Goal: Task Accomplishment & Management: Use online tool/utility

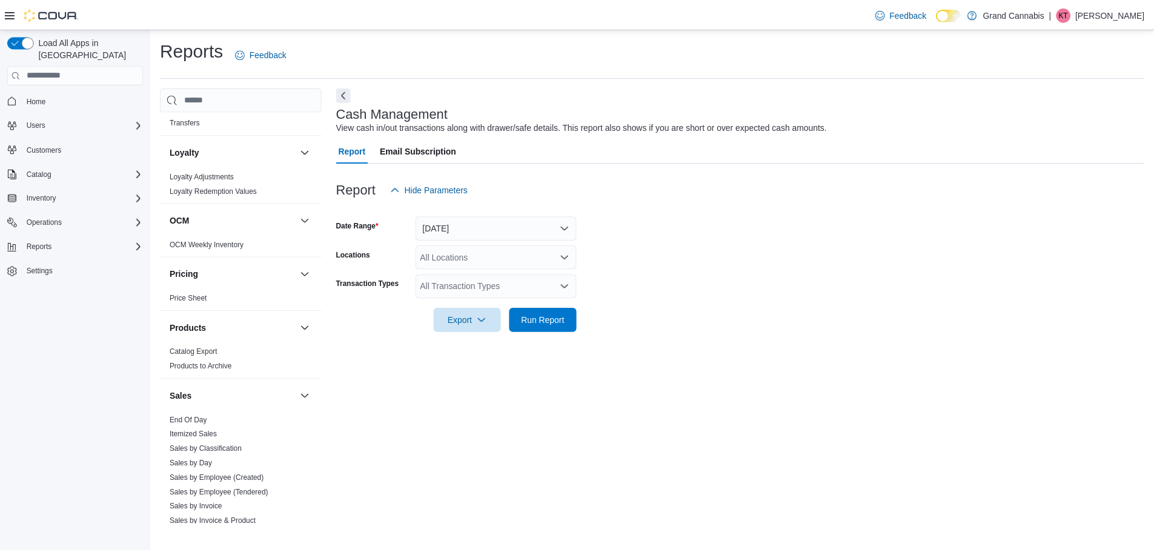
scroll to position [895, 0]
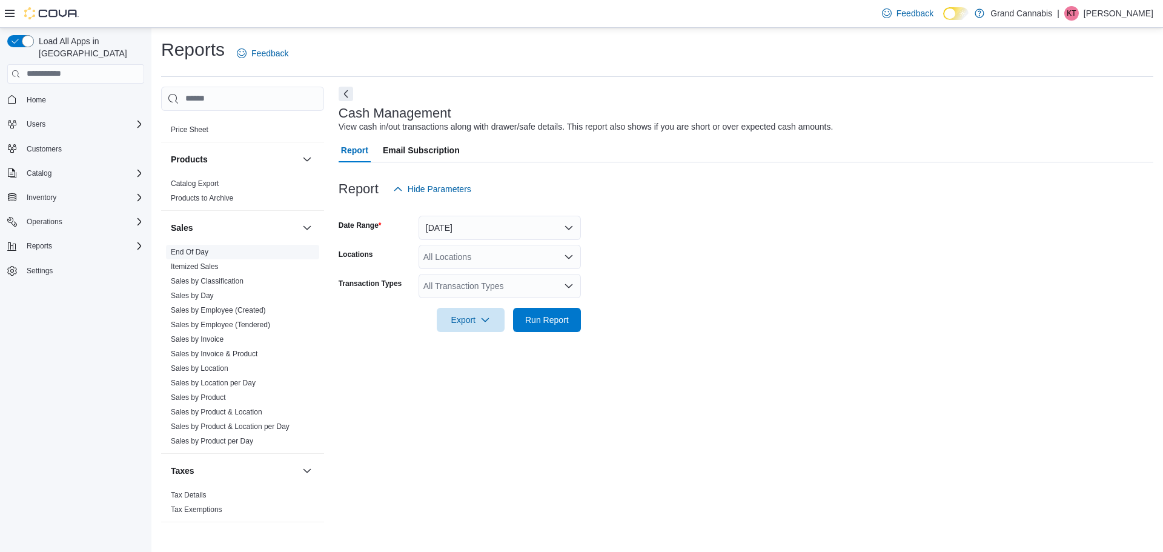
click at [187, 248] on link "End Of Day" at bounding box center [190, 252] width 38 height 8
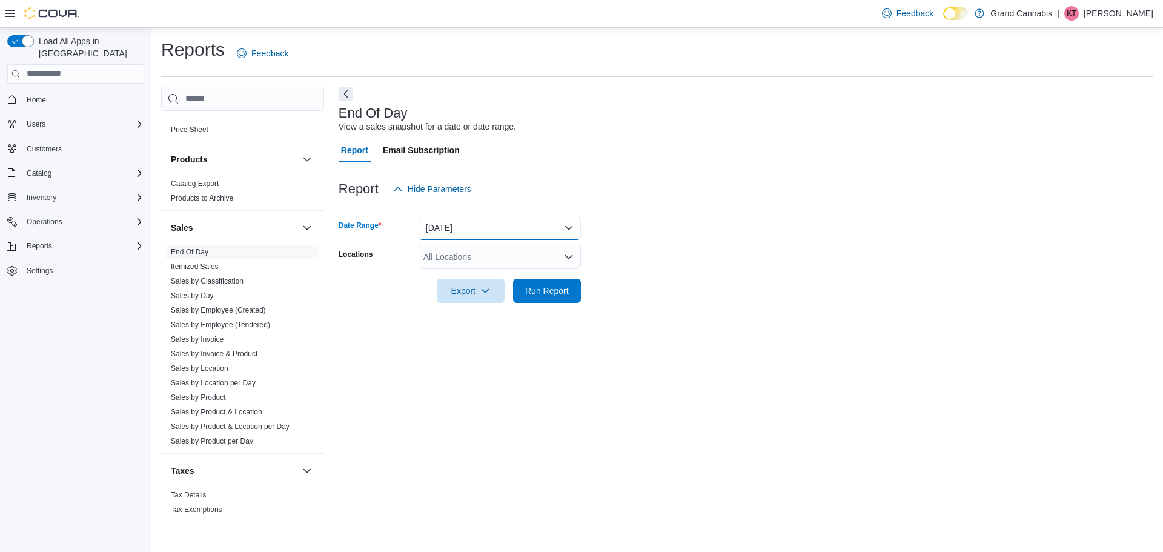
click at [488, 222] on button "[DATE]" at bounding box center [499, 228] width 162 height 24
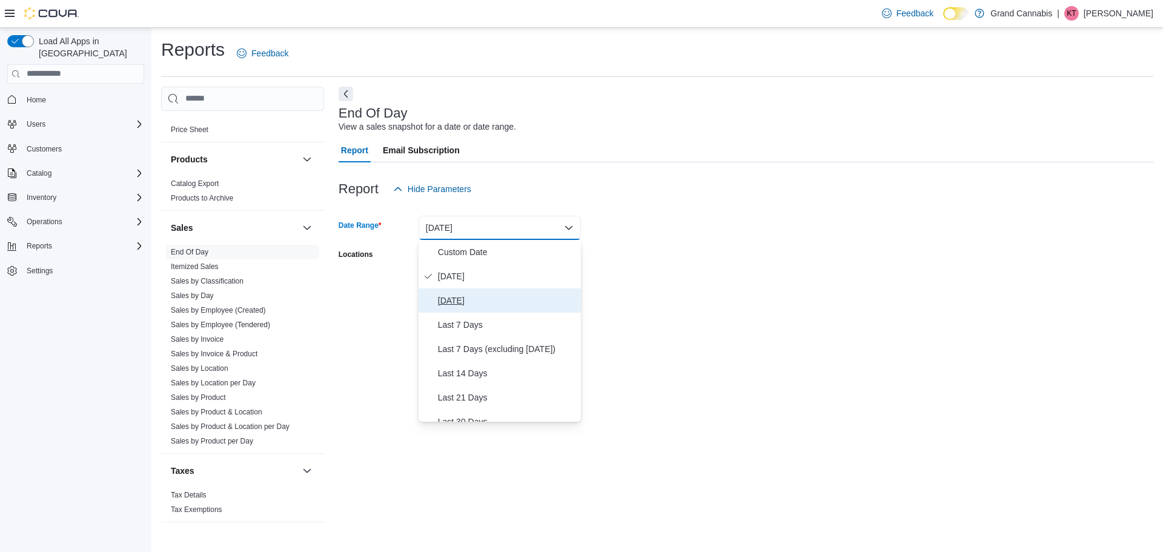
click at [483, 300] on span "[DATE]" at bounding box center [507, 300] width 138 height 15
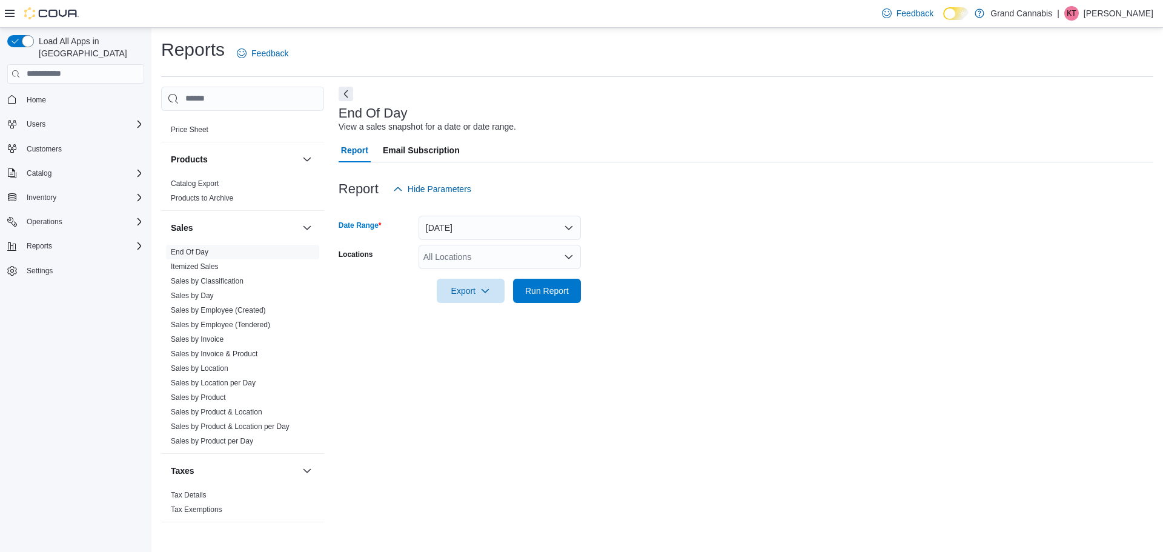
click at [480, 255] on div "All Locations" at bounding box center [499, 257] width 162 height 24
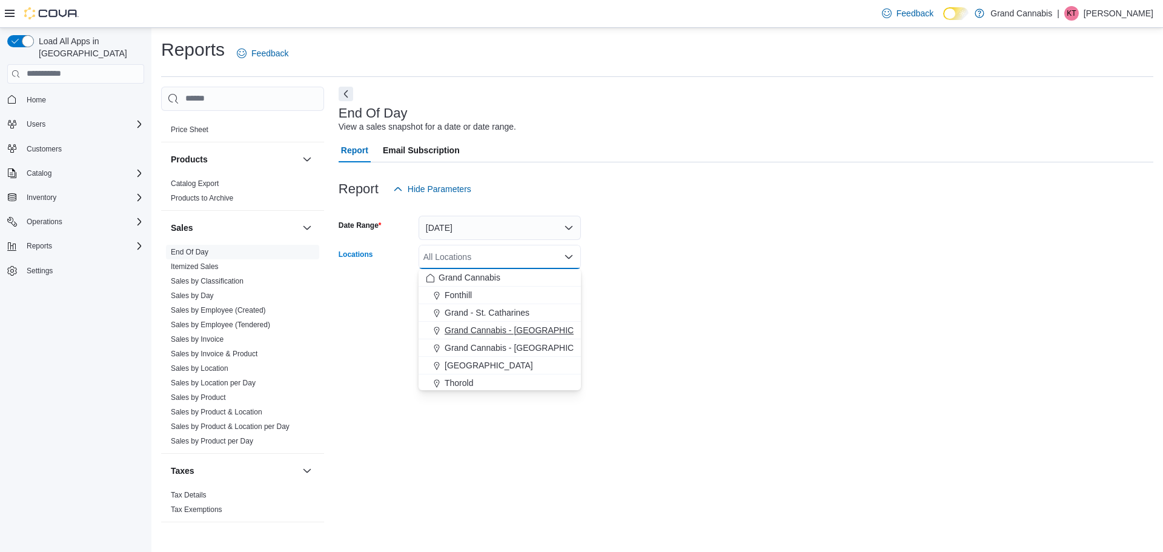
click at [515, 328] on span "Grand Cannabis - [GEOGRAPHIC_DATA]" at bounding box center [522, 330] width 157 height 12
click at [777, 261] on form "Date Range [DATE] Locations [GEOGRAPHIC_DATA] - [GEOGRAPHIC_DATA] Combo box. Se…" at bounding box center [745, 252] width 814 height 102
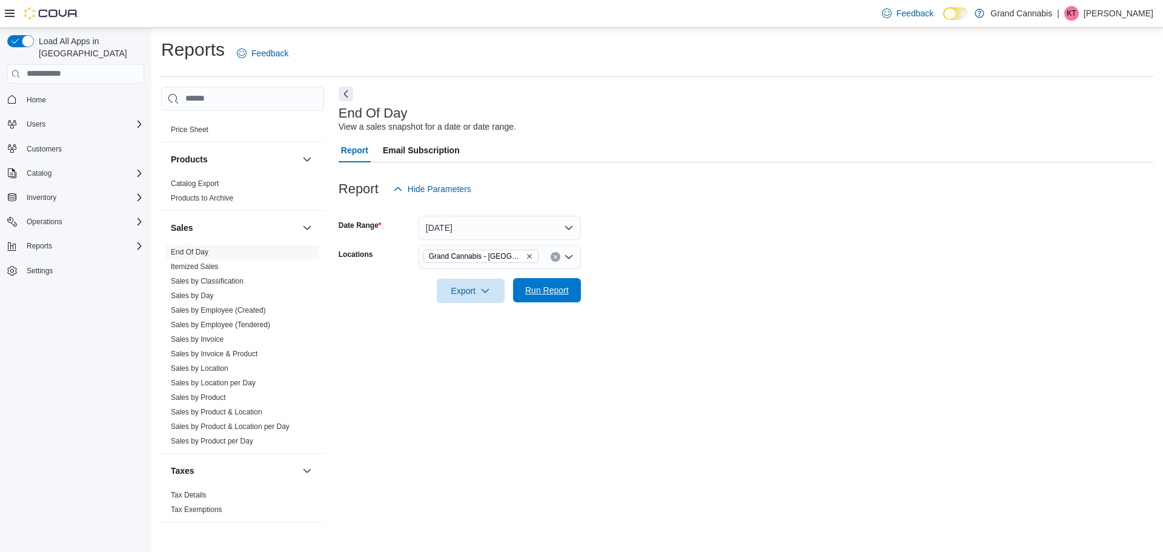
click at [528, 291] on span "Run Report" at bounding box center [547, 290] width 44 height 12
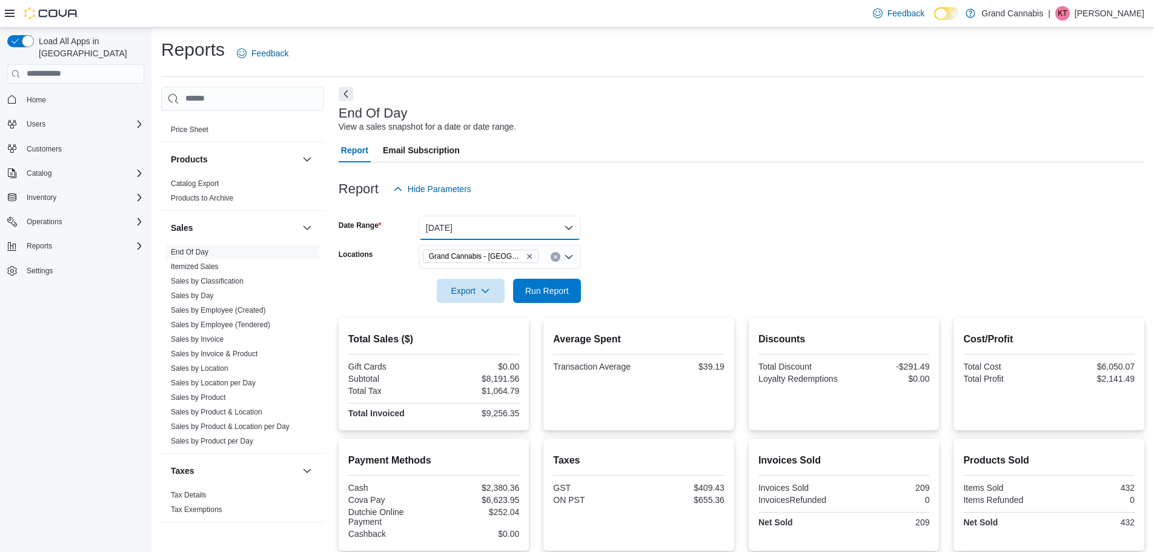
click at [492, 224] on button "[DATE]" at bounding box center [499, 228] width 162 height 24
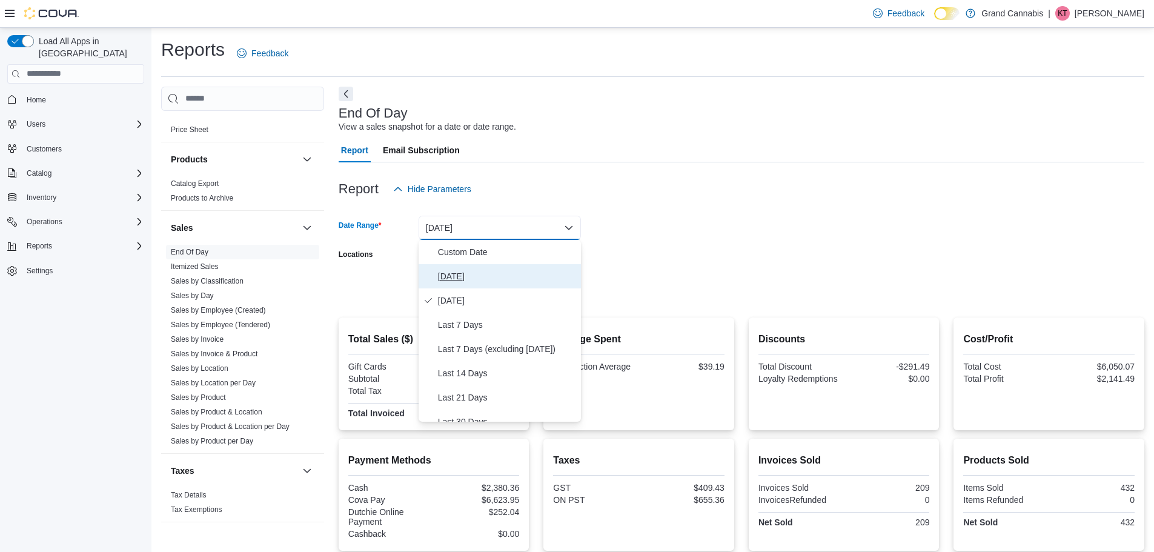
click at [477, 272] on span "[DATE]" at bounding box center [507, 276] width 138 height 15
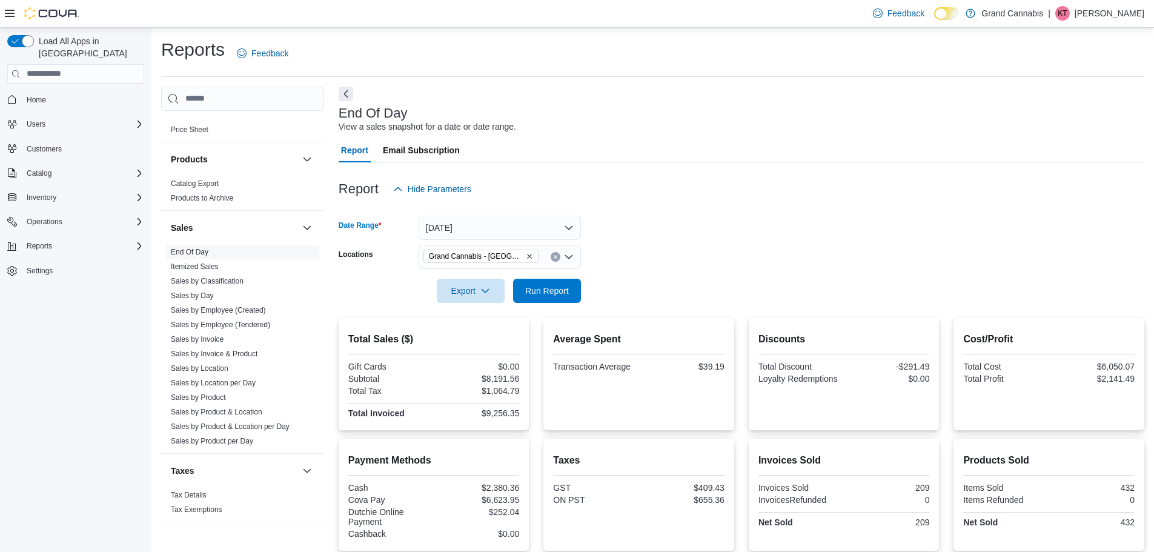
click at [666, 195] on div "Report Hide Parameters" at bounding box center [740, 189] width 805 height 24
click at [520, 290] on span "Run Report" at bounding box center [546, 290] width 53 height 24
click at [650, 256] on form "Date Range [DATE] Locations [GEOGRAPHIC_DATA] - [GEOGRAPHIC_DATA] Export Run Re…" at bounding box center [740, 252] width 805 height 102
click at [636, 257] on form "Date Range [DATE] Locations [GEOGRAPHIC_DATA] - [GEOGRAPHIC_DATA] Export Run Re…" at bounding box center [740, 252] width 805 height 102
click at [538, 280] on span "Run Report" at bounding box center [546, 290] width 53 height 24
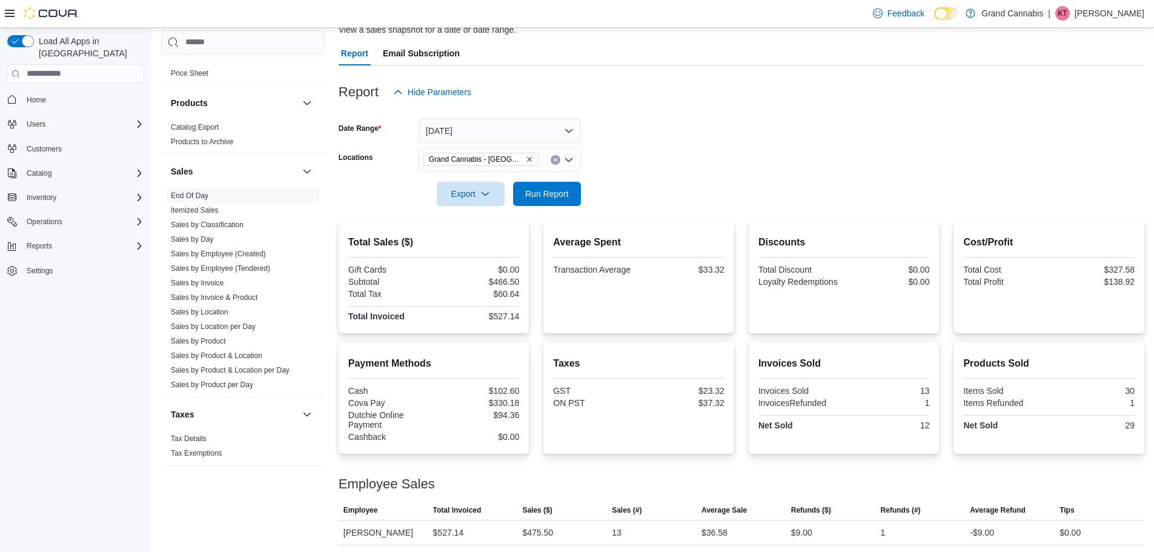
scroll to position [100, 0]
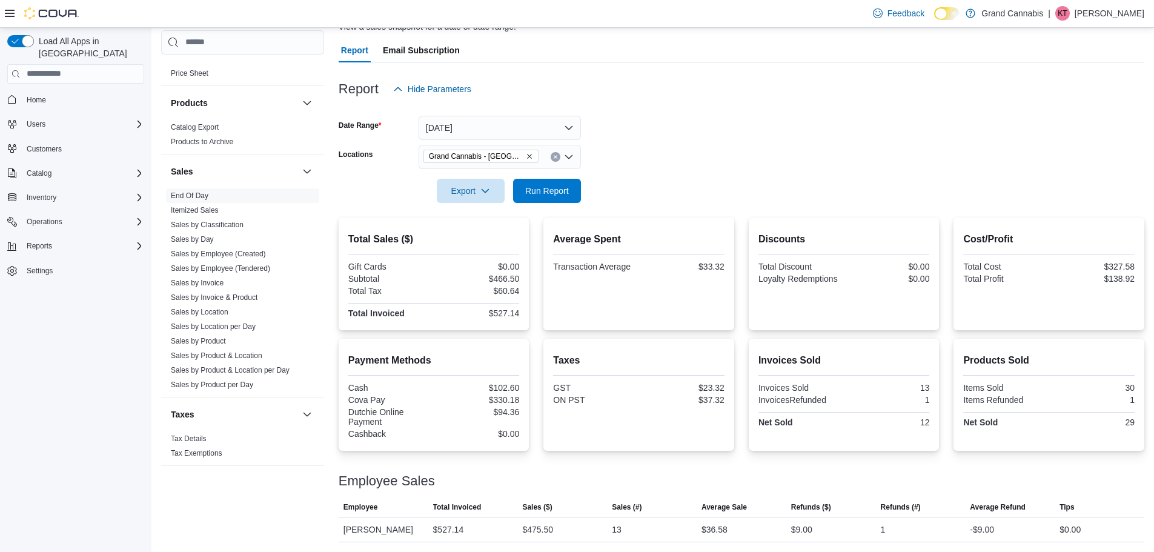
click at [526, 159] on icon "Remove Grand Cannabis - Dunnville from selection in this group" at bounding box center [529, 156] width 7 height 7
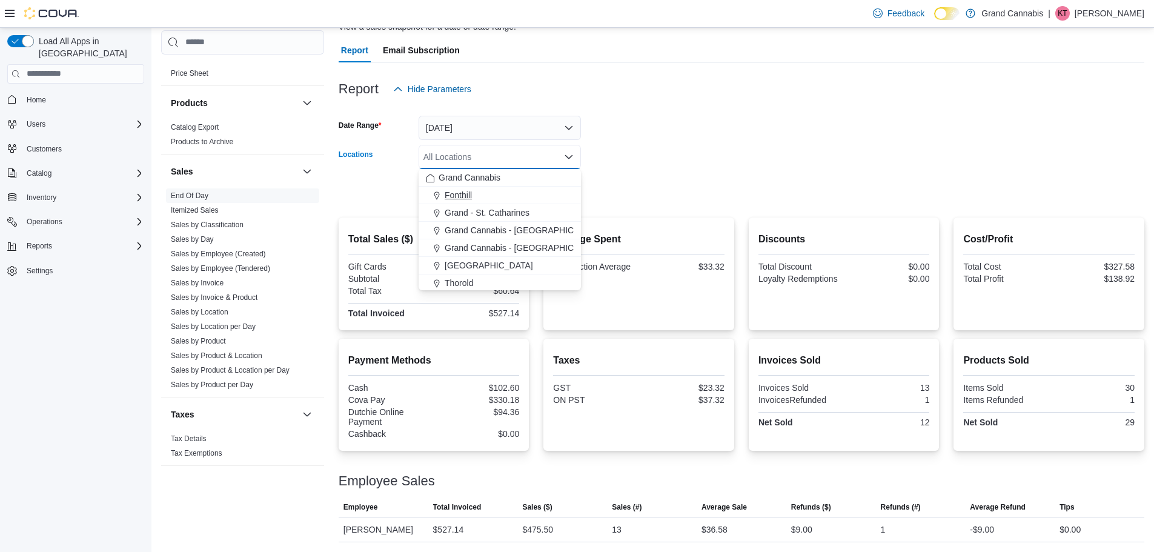
click at [499, 196] on div "Fonthill" at bounding box center [500, 195] width 148 height 12
click at [635, 177] on div at bounding box center [740, 174] width 805 height 10
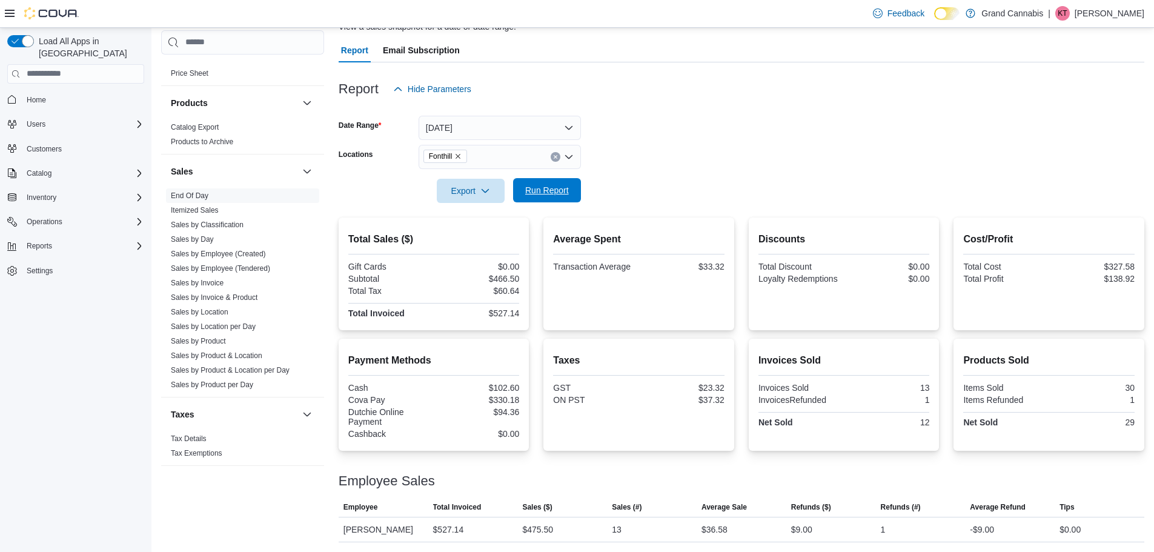
click at [554, 184] on span "Run Report" at bounding box center [546, 190] width 53 height 24
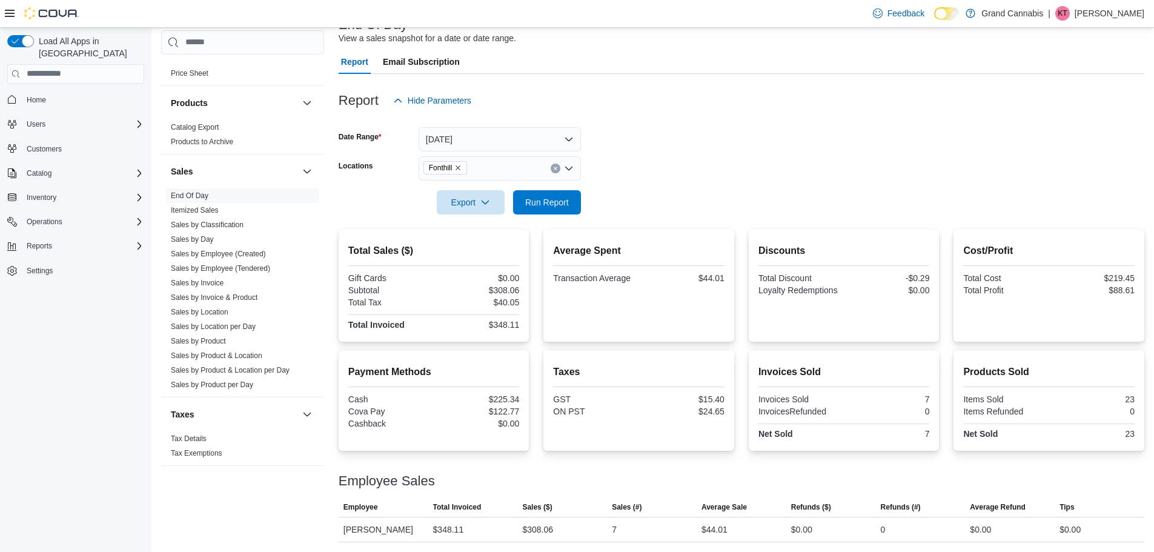
scroll to position [88, 0]
click at [457, 167] on icon "Remove Fonthill from selection in this group" at bounding box center [457, 167] width 7 height 7
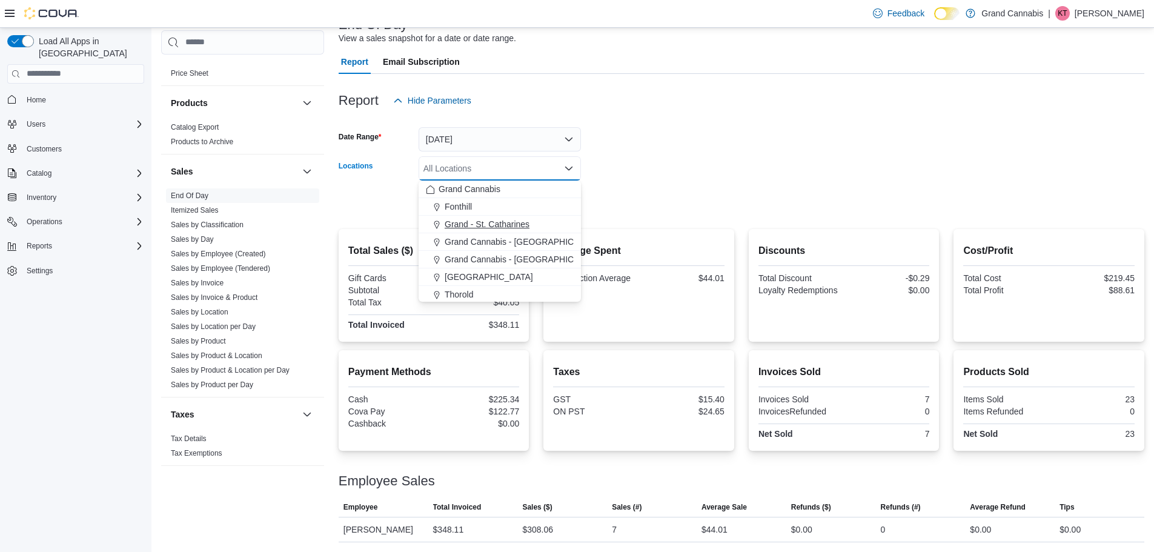
click at [492, 226] on span "Grand - St. Catharines" at bounding box center [486, 224] width 85 height 12
click at [661, 164] on form "Date Range [DATE] Locations [GEOGRAPHIC_DATA] Combo box. Selected. [GEOGRAPHIC_…" at bounding box center [740, 164] width 805 height 102
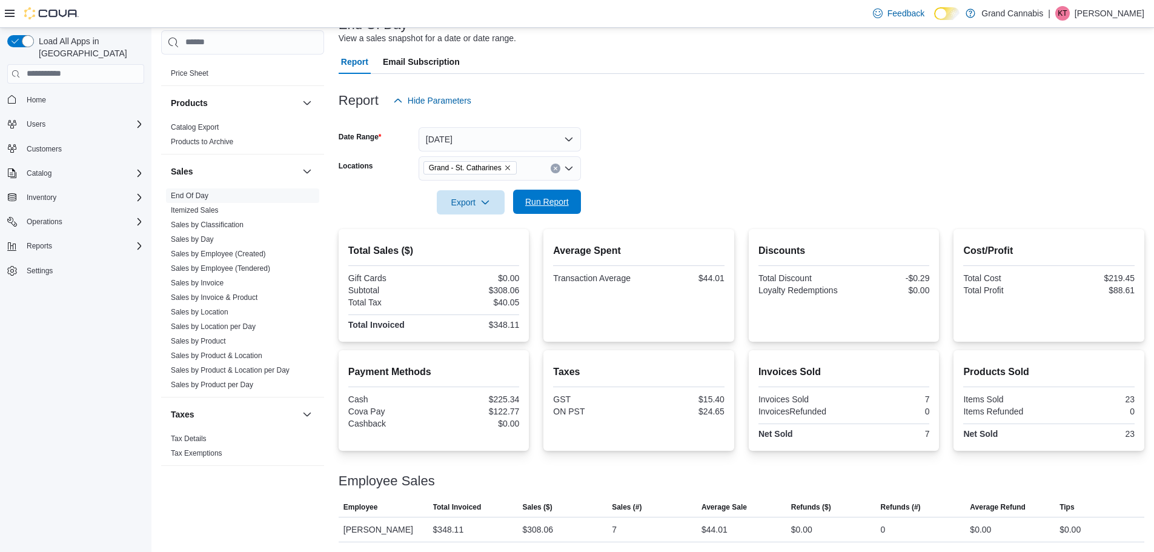
click at [556, 195] on span "Run Report" at bounding box center [546, 202] width 53 height 24
click at [504, 166] on icon "Remove Grand - St. Catharines from selection in this group" at bounding box center [507, 167] width 7 height 7
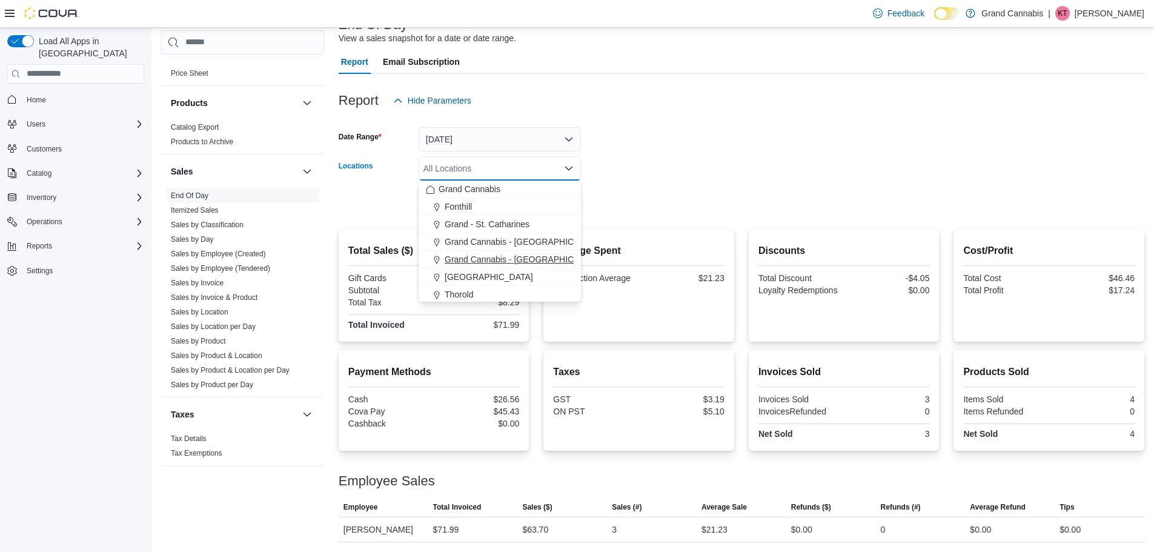
click at [507, 259] on span "Grand Cannabis - [GEOGRAPHIC_DATA]" at bounding box center [522, 259] width 157 height 12
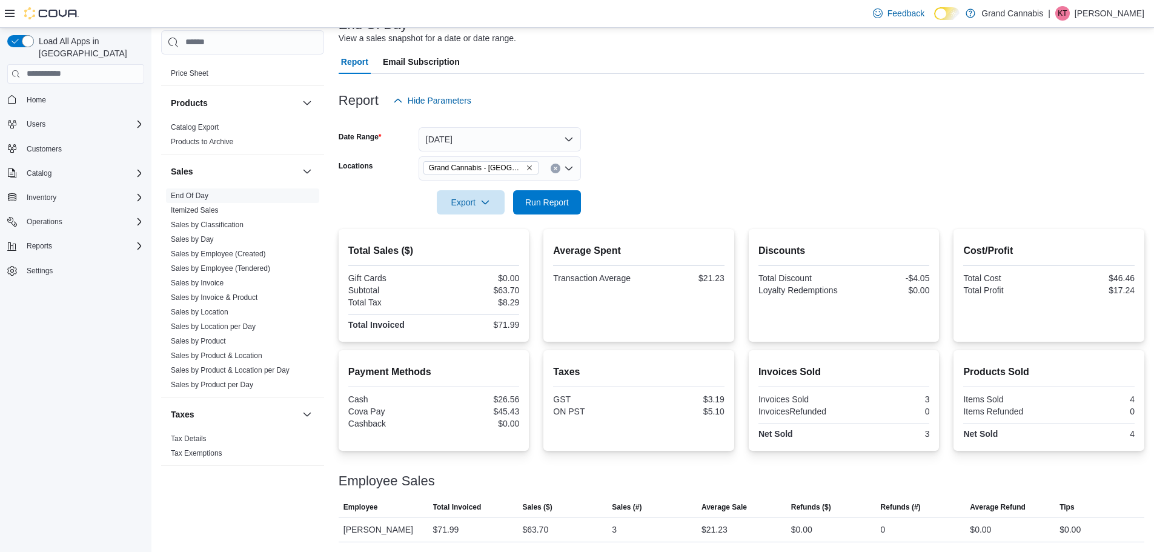
click at [690, 163] on form "Date Range [DATE] Locations [GEOGRAPHIC_DATA] - [GEOGRAPHIC_DATA] Export Run Re…" at bounding box center [740, 164] width 805 height 102
click at [539, 190] on span "Run Report" at bounding box center [546, 202] width 53 height 24
click at [529, 170] on icon "Remove Grand Cannabis - Georgetown from selection in this group" at bounding box center [529, 167] width 7 height 7
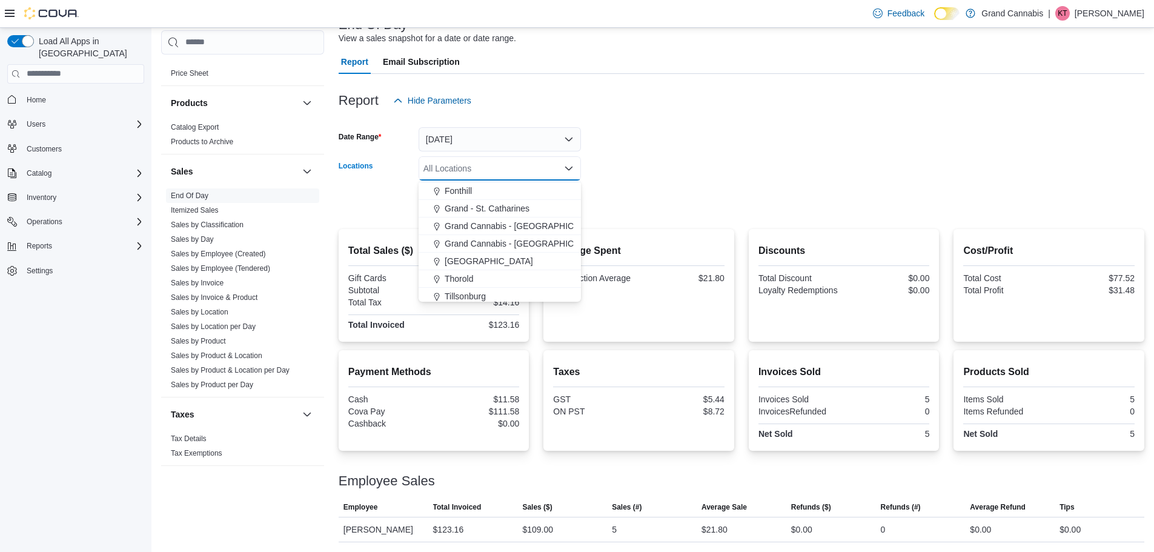
scroll to position [19, 0]
click at [483, 292] on span "Tillsonburg" at bounding box center [464, 292] width 41 height 12
click at [703, 183] on div at bounding box center [740, 185] width 805 height 10
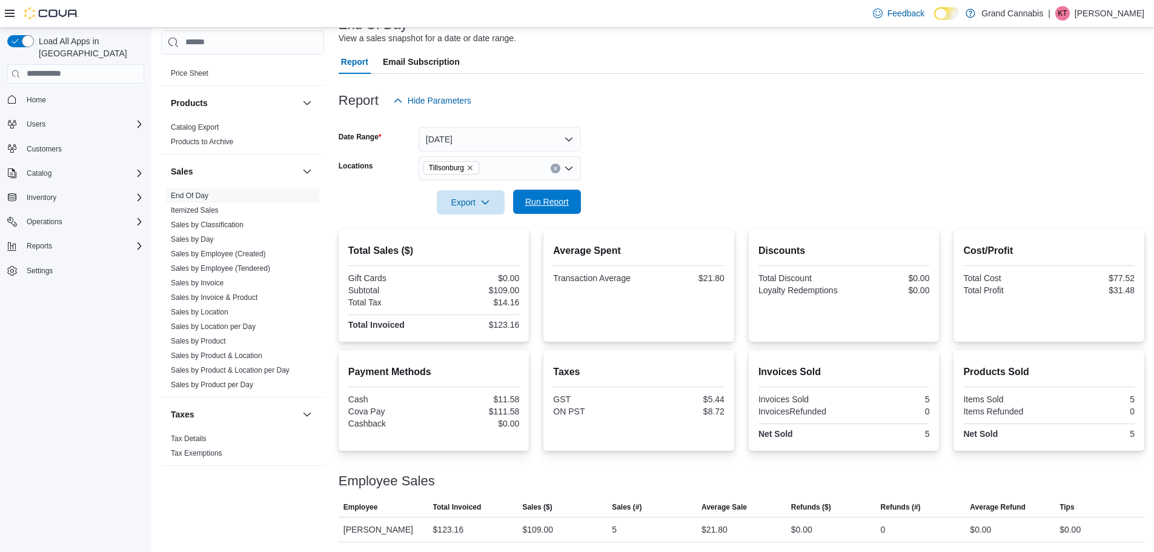
click at [541, 203] on span "Run Report" at bounding box center [547, 202] width 44 height 12
click at [470, 168] on icon "Remove Tillsonburg from selection in this group" at bounding box center [469, 167] width 7 height 7
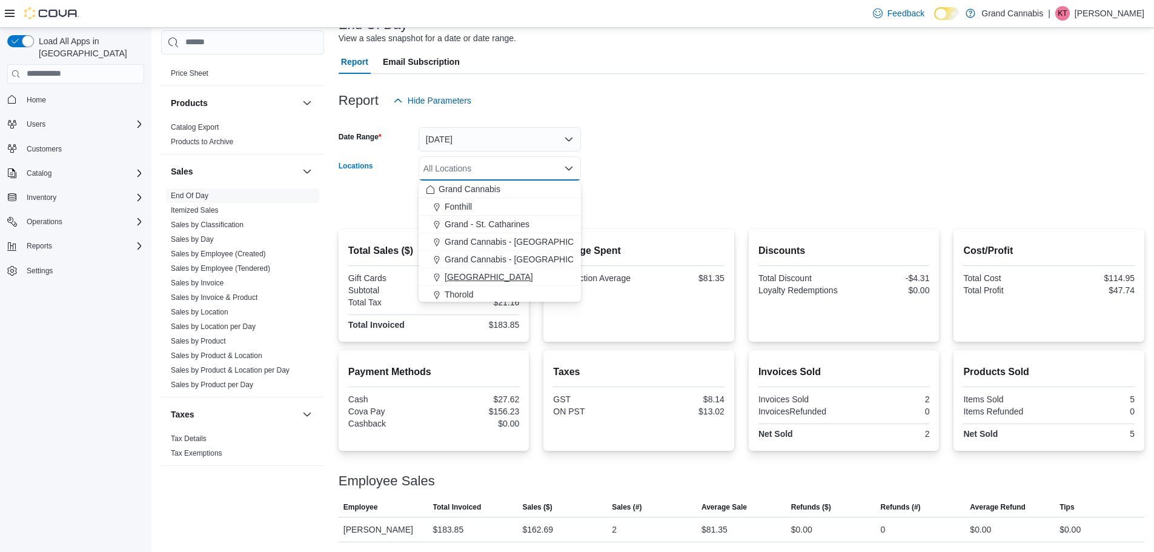
click at [464, 274] on span "[GEOGRAPHIC_DATA]" at bounding box center [488, 277] width 88 height 12
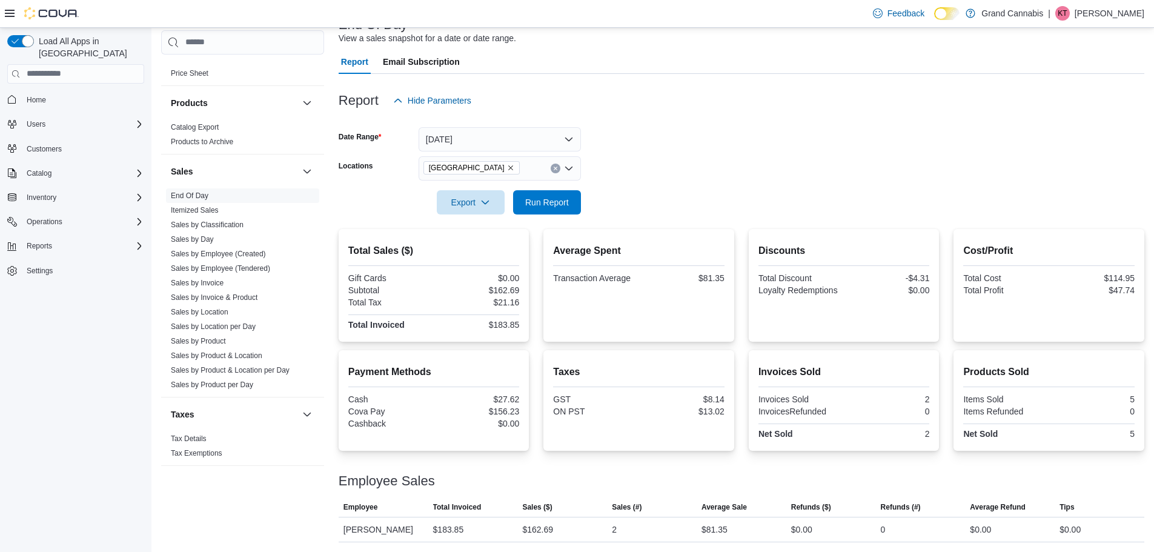
click at [652, 170] on form "Date Range [DATE] Locations [GEOGRAPHIC_DATA] Export Run Report" at bounding box center [740, 164] width 805 height 102
click at [558, 203] on span "Run Report" at bounding box center [547, 202] width 44 height 12
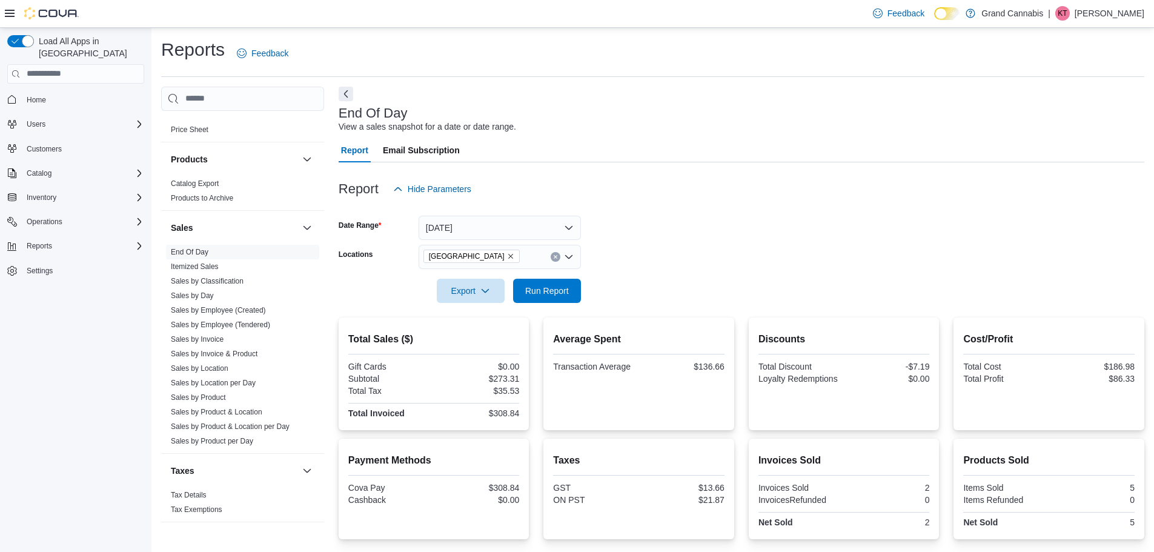
click at [598, 128] on div "End Of Day View a sales snapshot for a date or date range." at bounding box center [737, 119] width 799 height 27
click at [728, 205] on div at bounding box center [740, 208] width 805 height 15
